Goal: Information Seeking & Learning: Learn about a topic

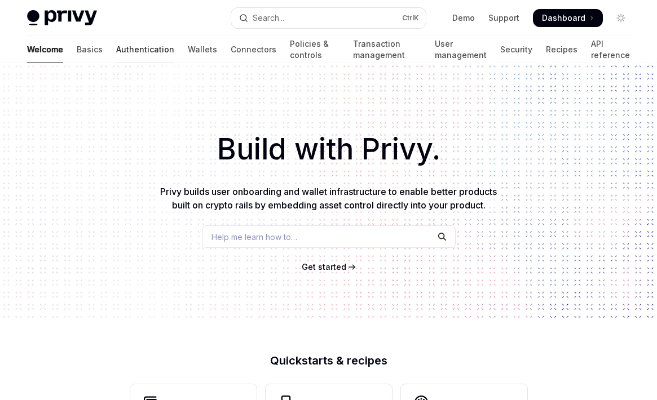
click at [116, 50] on link "Authentication" at bounding box center [145, 49] width 58 height 27
type textarea "*"
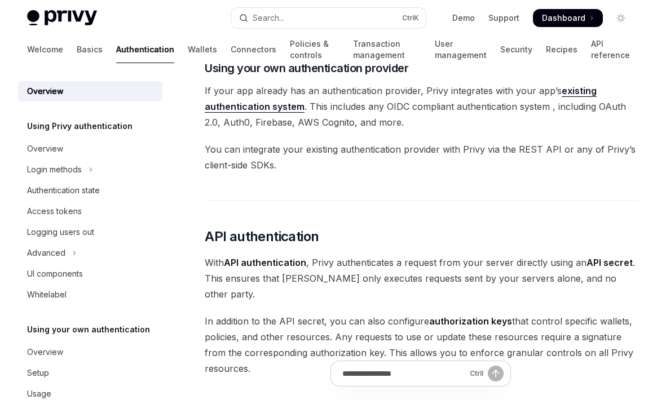
scroll to position [966, 0]
